Goal: Information Seeking & Learning: Learn about a topic

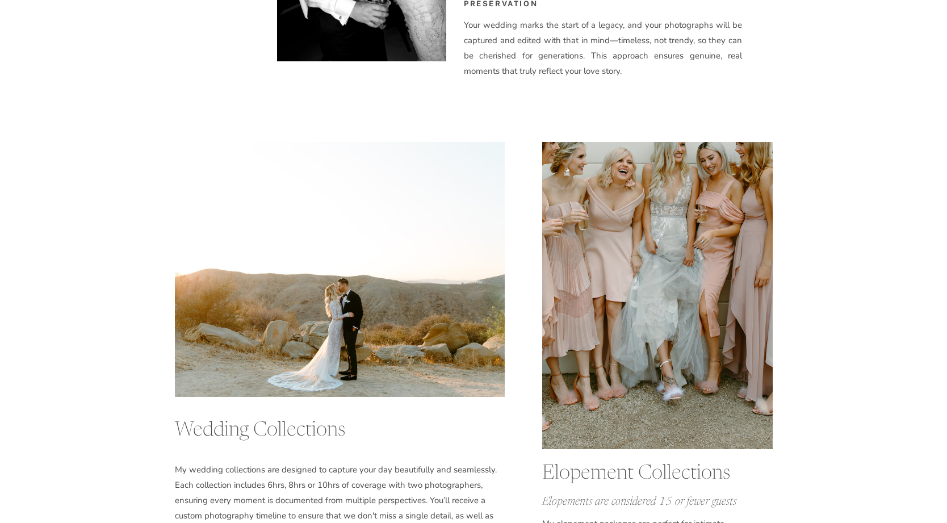
scroll to position [1899, 0]
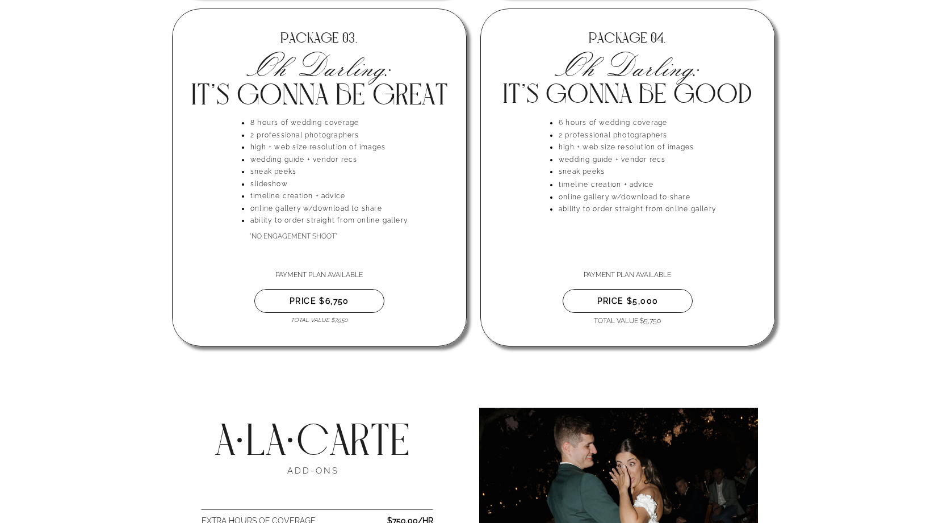
scroll to position [3076, 0]
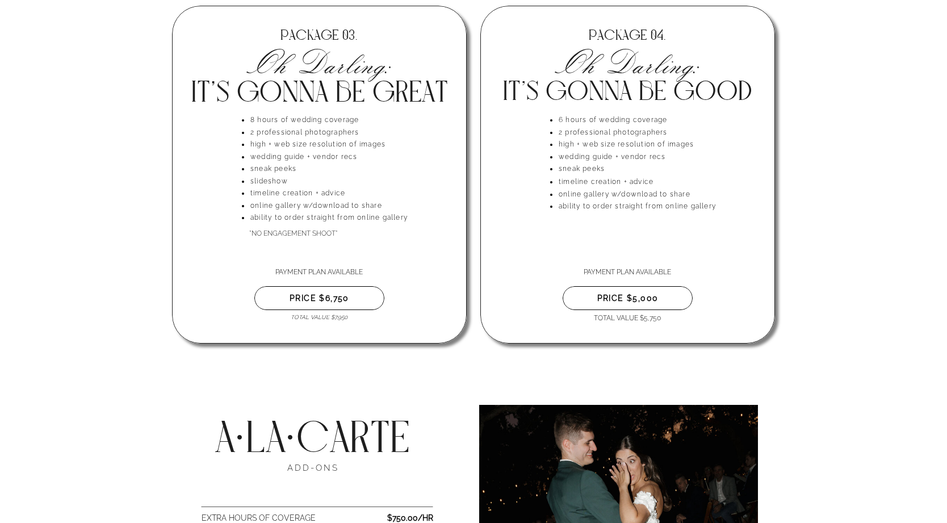
click at [94, 290] on div "Unforgettable & Unscripted Your Story Wedding Investment Collection WELCOME TO …" at bounding box center [473, 411] width 947 height 6974
click at [121, 272] on div "Unforgettable & Unscripted Your Story Wedding Investment Collection WELCOME TO …" at bounding box center [473, 411] width 947 height 6974
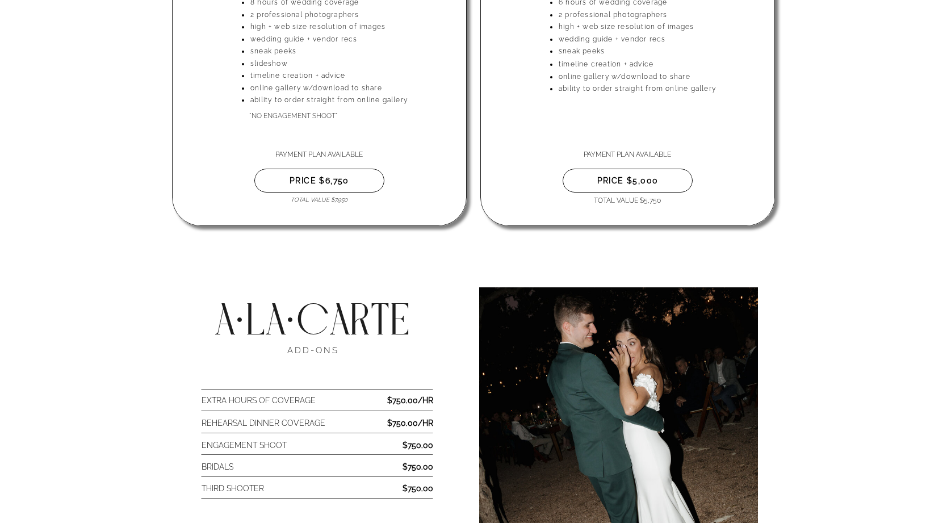
scroll to position [3194, 0]
click at [307, 215] on div at bounding box center [319, 57] width 295 height 338
drag, startPoint x: 500, startPoint y: 215, endPoint x: 505, endPoint y: 223, distance: 8.7
click at [501, 216] on div at bounding box center [627, 57] width 295 height 338
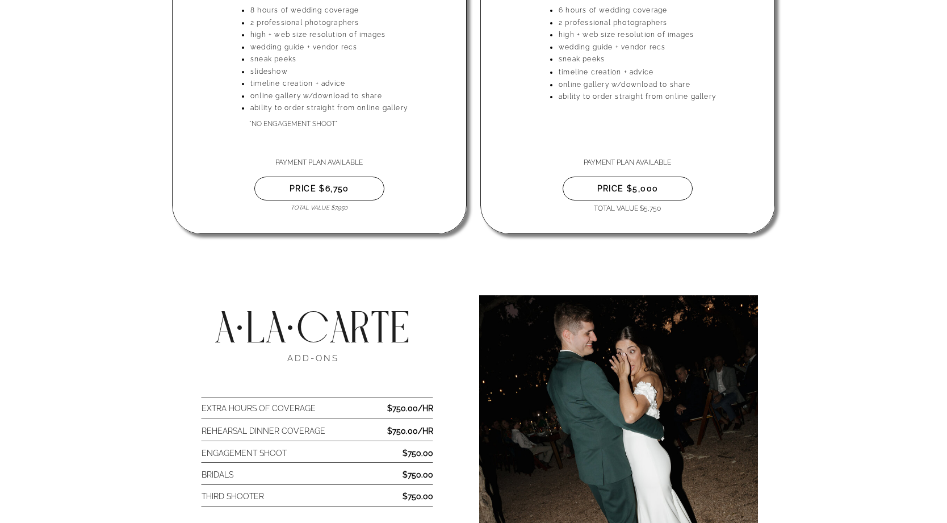
scroll to position [3187, 0]
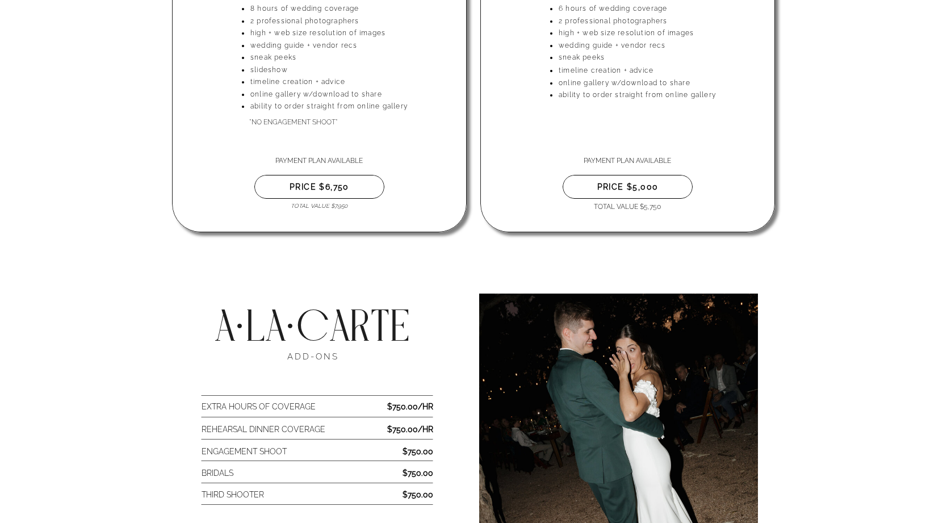
click at [456, 261] on div "Unforgettable & Unscripted Your Story Wedding Investment Collection WELCOME TO …" at bounding box center [473, 300] width 947 height 6974
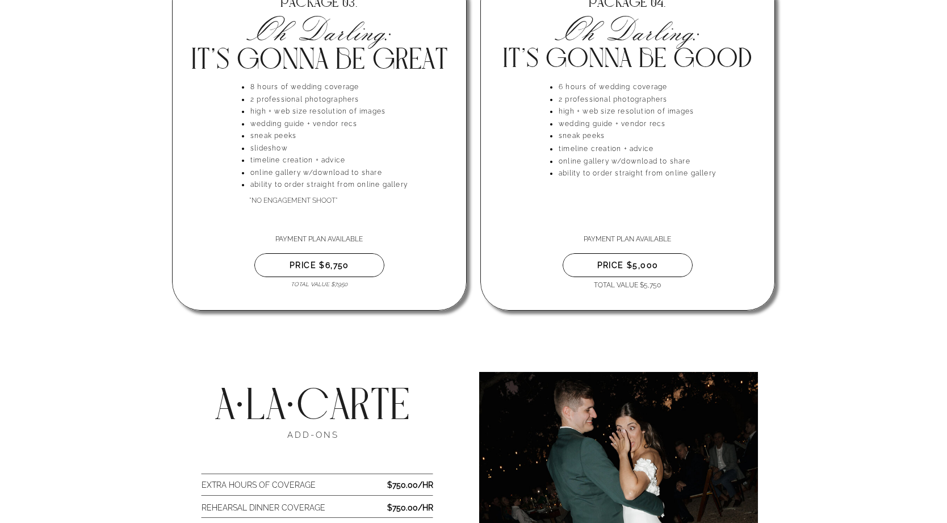
scroll to position [3113, 0]
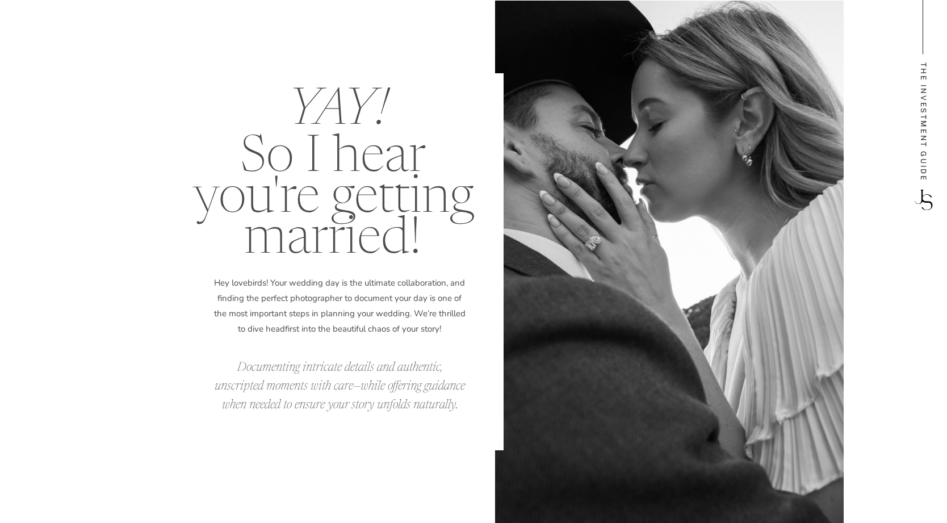
scroll to position [1899, 0]
